Goal: Find specific page/section: Find specific page/section

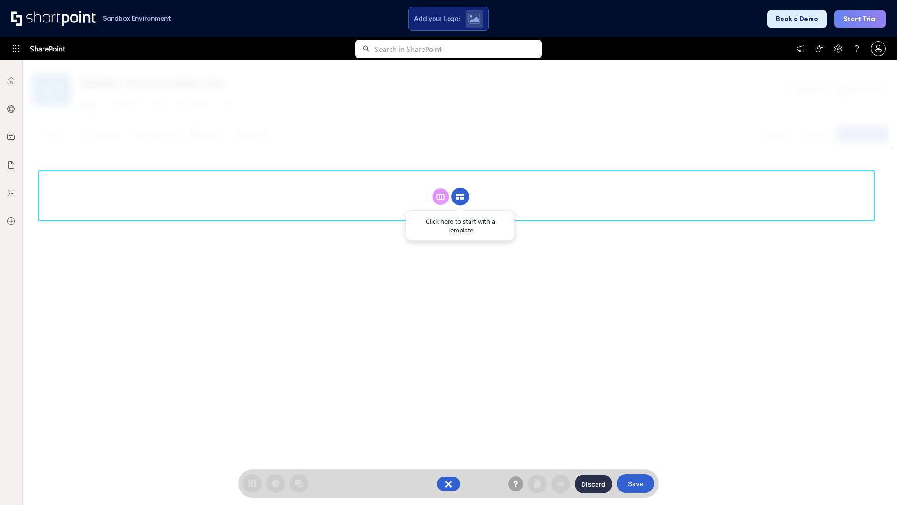
click at [460, 196] on circle at bounding box center [460, 197] width 18 height 18
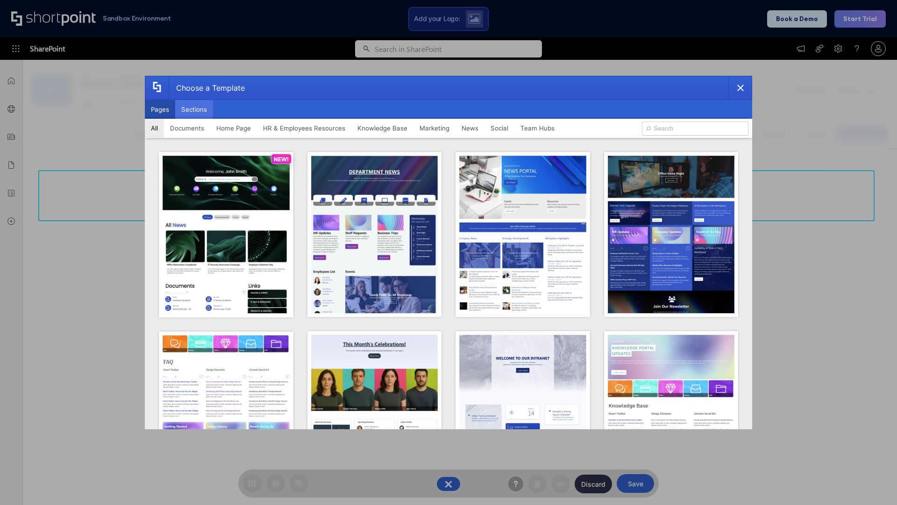
click at [194, 109] on button "Sections" at bounding box center [194, 109] width 38 height 19
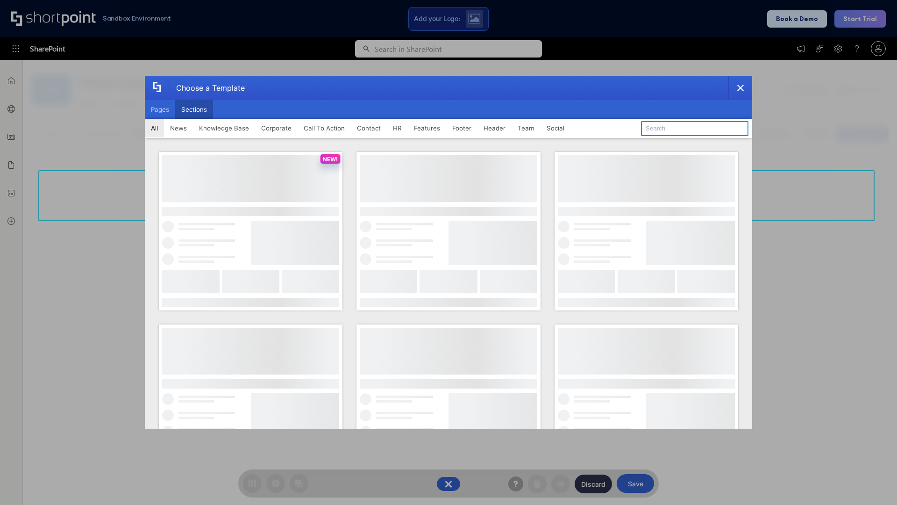
type input "Header 1"
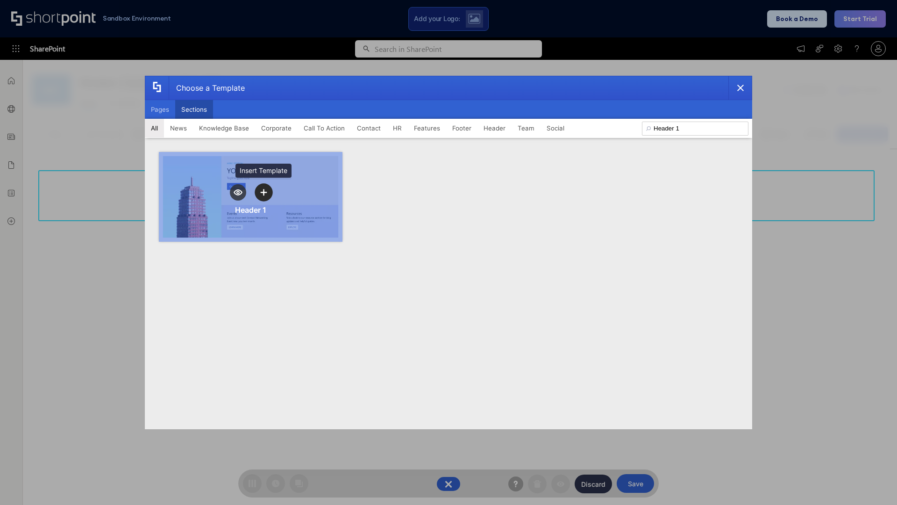
click at [264, 192] on icon "template selector" at bounding box center [263, 192] width 7 height 7
